Goal: Use online tool/utility: Utilize a website feature to perform a specific function

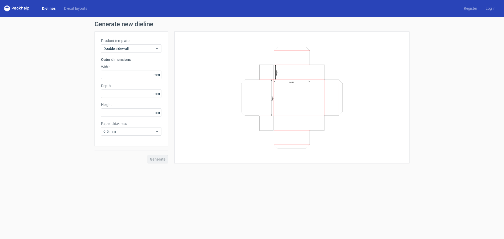
click at [50, 9] on link "Dielines" at bounding box center [49, 8] width 22 height 5
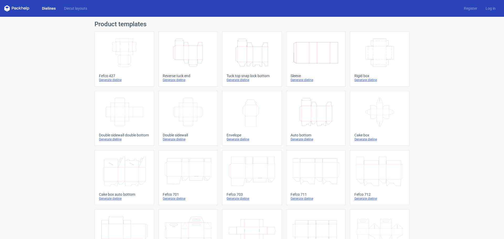
click at [116, 199] on div "Generate dieline" at bounding box center [124, 199] width 51 height 4
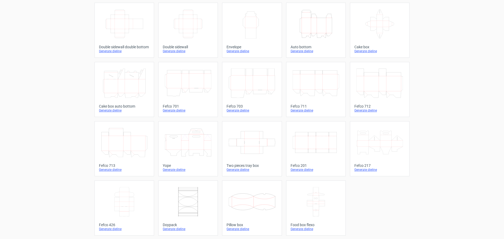
scroll to position [89, 0]
click at [111, 168] on div "Generate dieline" at bounding box center [124, 169] width 51 height 4
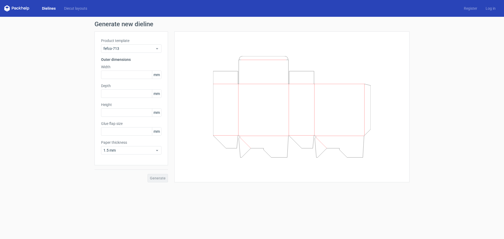
type input "25"
click at [121, 77] on input "text" at bounding box center [131, 75] width 60 height 8
type input "40"
type input "30"
type input "70"
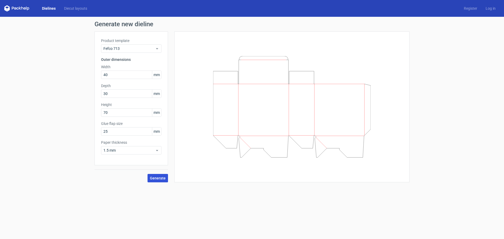
click at [161, 177] on span "Generate" at bounding box center [158, 178] width 16 height 4
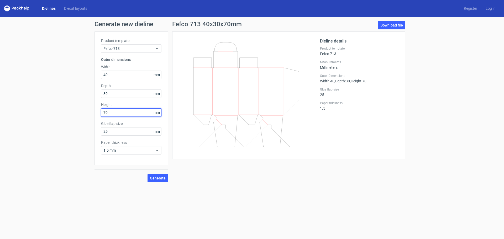
click at [127, 114] on input "70" at bounding box center [131, 112] width 60 height 8
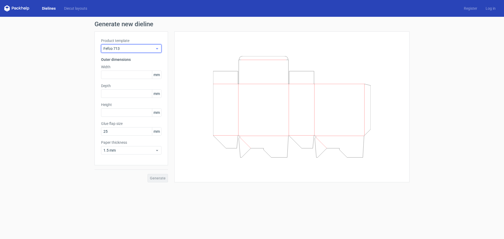
click at [137, 51] on span "Fefco 713" at bounding box center [129, 48] width 52 height 5
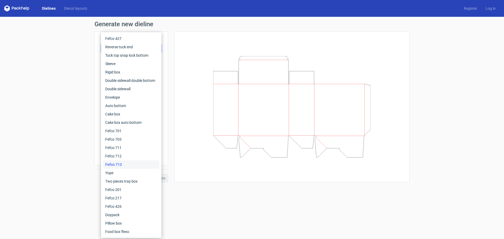
click at [178, 59] on div at bounding box center [291, 107] width 235 height 151
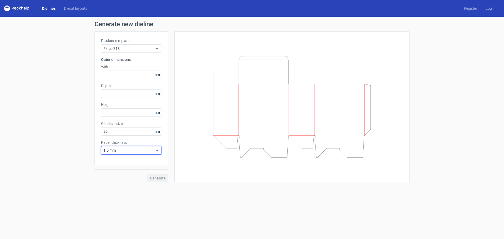
click at [147, 150] on span "1.5 mm" at bounding box center [129, 150] width 52 height 5
click at [127, 163] on div "0.4 mm" at bounding box center [131, 162] width 56 height 8
click at [154, 151] on span "0.4 mm" at bounding box center [129, 150] width 52 height 5
click at [125, 159] on div "0.4 mm" at bounding box center [131, 162] width 56 height 8
click at [118, 152] on span "0.4 mm" at bounding box center [129, 150] width 52 height 5
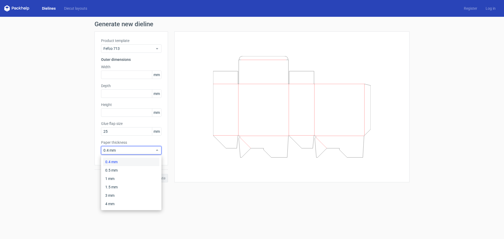
click at [121, 162] on div "0.4 mm" at bounding box center [131, 162] width 56 height 8
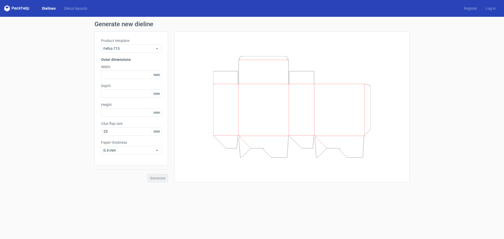
click at [124, 79] on div "Product template Fefco 713 Outer dimensions Width mm Depth mm Height mm Glue fl…" at bounding box center [132, 99] width 74 height 134
click at [124, 75] on input "text" at bounding box center [131, 75] width 60 height 8
type input "30"
type input "40"
type input "70"
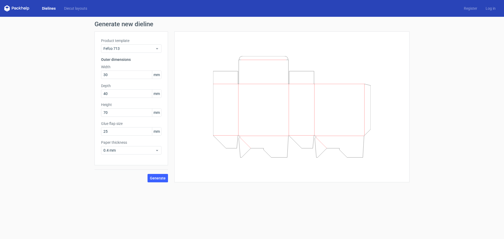
click at [212, 98] on div at bounding box center [292, 107] width 222 height 138
click at [121, 75] on input "30" at bounding box center [131, 75] width 60 height 8
drag, startPoint x: 125, startPoint y: 133, endPoint x: 93, endPoint y: 129, distance: 32.1
click at [91, 129] on div "Generate new dieline Product template Fefco 713 Outer dimensions Width 30 mm De…" at bounding box center [252, 102] width 504 height 170
type input "15"
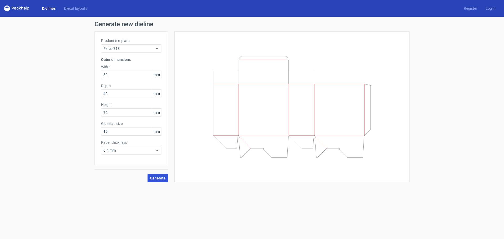
click at [152, 181] on button "Generate" at bounding box center [158, 178] width 20 height 8
click at [154, 48] on span "Fefco 713" at bounding box center [129, 48] width 52 height 5
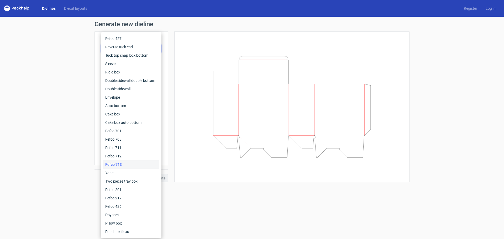
click at [210, 69] on div at bounding box center [292, 107] width 222 height 138
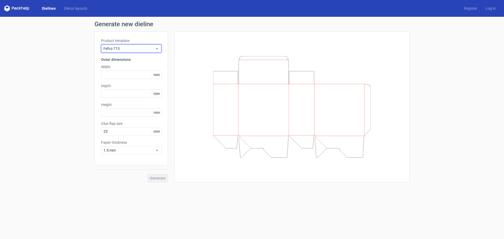
click at [155, 50] on icon at bounding box center [157, 48] width 4 height 4
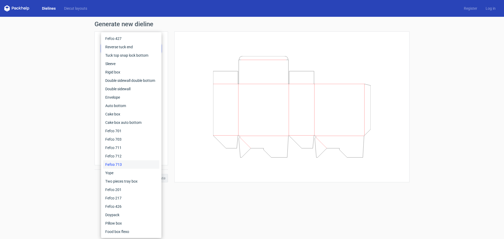
click at [241, 67] on icon at bounding box center [292, 106] width 158 height 101
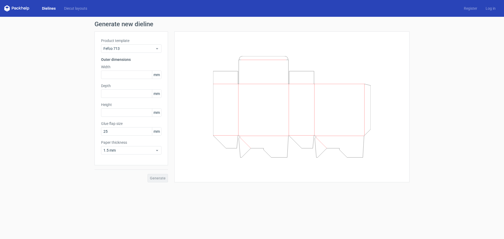
click at [257, 148] on icon at bounding box center [292, 106] width 158 height 101
click at [384, 111] on div at bounding box center [292, 107] width 222 height 138
